Goal: Transaction & Acquisition: Purchase product/service

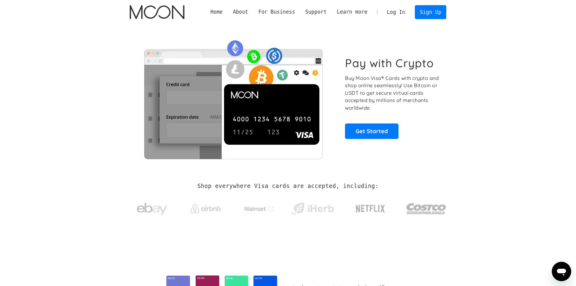
click at [402, 15] on link "Log In" at bounding box center [396, 11] width 28 height 13
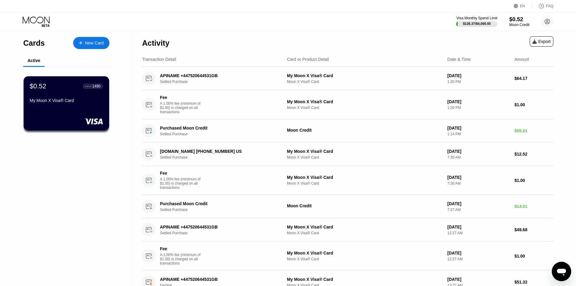
click at [511, 24] on div "Moon Credit" at bounding box center [519, 25] width 20 height 4
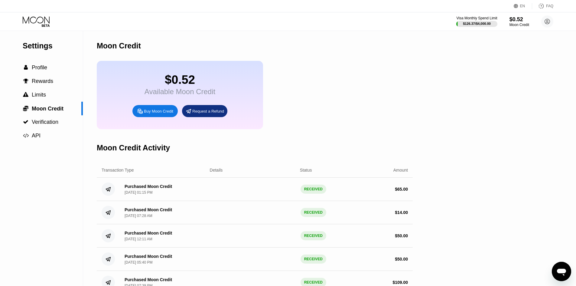
click at [162, 114] on div "Buy Moon Credit" at bounding box center [158, 110] width 29 height 5
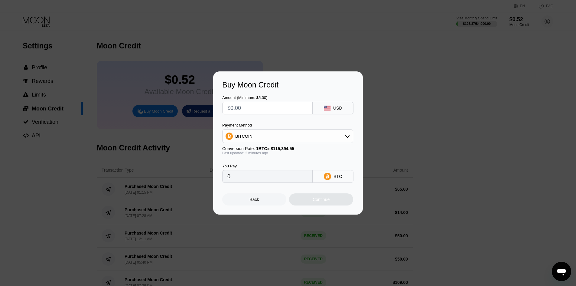
click at [250, 93] on div "Amount (Minimum: $5.00) USD" at bounding box center [287, 101] width 131 height 25
click at [258, 101] on div "Amount (Minimum: $5.00)" at bounding box center [267, 104] width 90 height 19
click at [252, 117] on div "Amount (Minimum: $5.00) USD Payment Method BITCOIN Conversion Rate: 1 BTC ≈ $11…" at bounding box center [287, 135] width 131 height 93
click at [254, 105] on input "text" at bounding box center [267, 108] width 80 height 12
type input "$6"
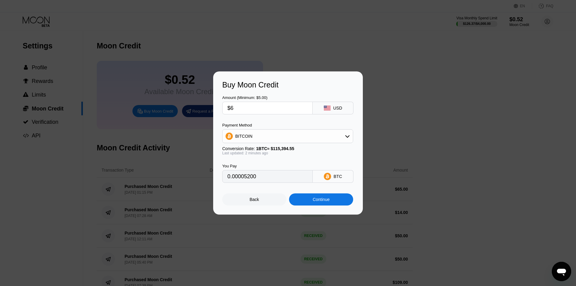
type input "0.00005200"
type input "$60"
type input "0.00051996"
type input "$61"
type input "0.00052863"
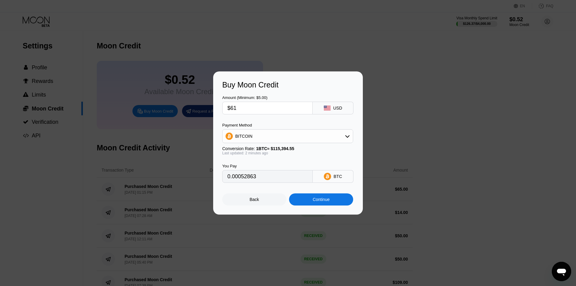
type input "$61"
click at [273, 130] on div "BITCOIN" at bounding box center [287, 136] width 130 height 12
click at [259, 164] on span "USDT on TRON" at bounding box center [252, 165] width 31 height 5
type input "61.62"
click at [310, 199] on div "Continue" at bounding box center [321, 199] width 64 height 12
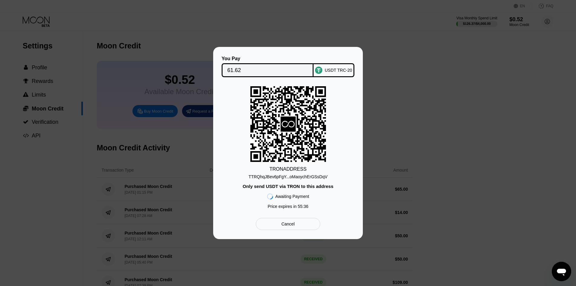
click at [293, 178] on div "TTRQhqJBev6pFgY...oMaoychErGSsDqV" at bounding box center [287, 176] width 79 height 5
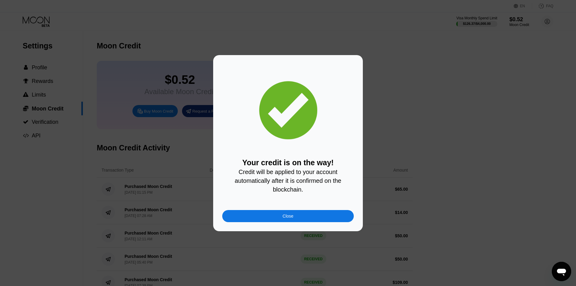
click at [271, 213] on div "Close" at bounding box center [287, 216] width 131 height 12
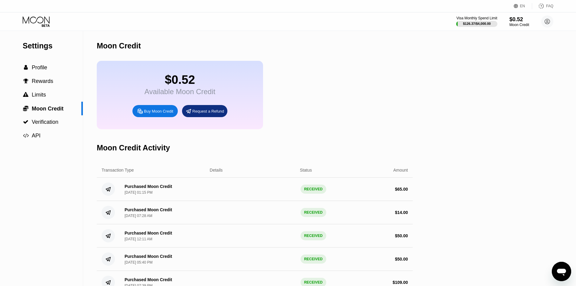
click at [31, 14] on div "Visa Monthly Spend Limit $126.37 / $4,000.00 $0.52 Moon Credit frank allah alla…" at bounding box center [288, 21] width 576 height 18
click at [39, 21] on icon at bounding box center [37, 21] width 28 height 11
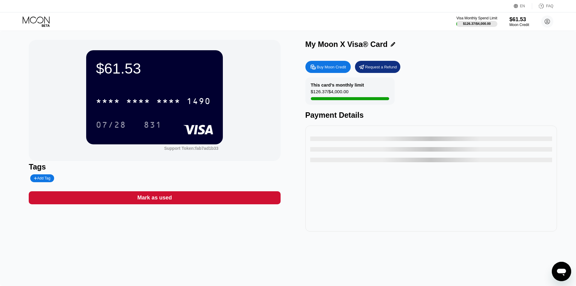
click at [461, 96] on div "This card’s monthly limit $126.37 / $4,000.00 Payment Details" at bounding box center [430, 98] width 251 height 42
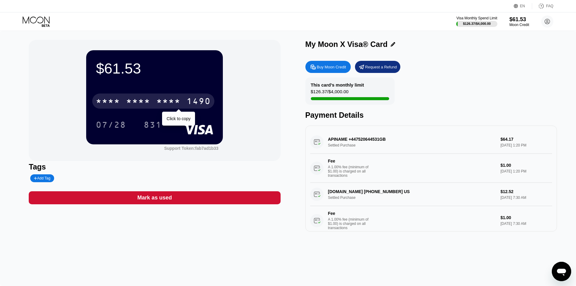
drag, startPoint x: 141, startPoint y: 109, endPoint x: 141, endPoint y: 98, distance: 11.8
click at [141, 104] on div "* * * * * * * * * * * * 1490 Click to copy" at bounding box center [154, 99] width 117 height 21
click at [141, 98] on div "* * * * * * * * * * * * 1490" at bounding box center [153, 100] width 122 height 15
